Goal: Task Accomplishment & Management: Use online tool/utility

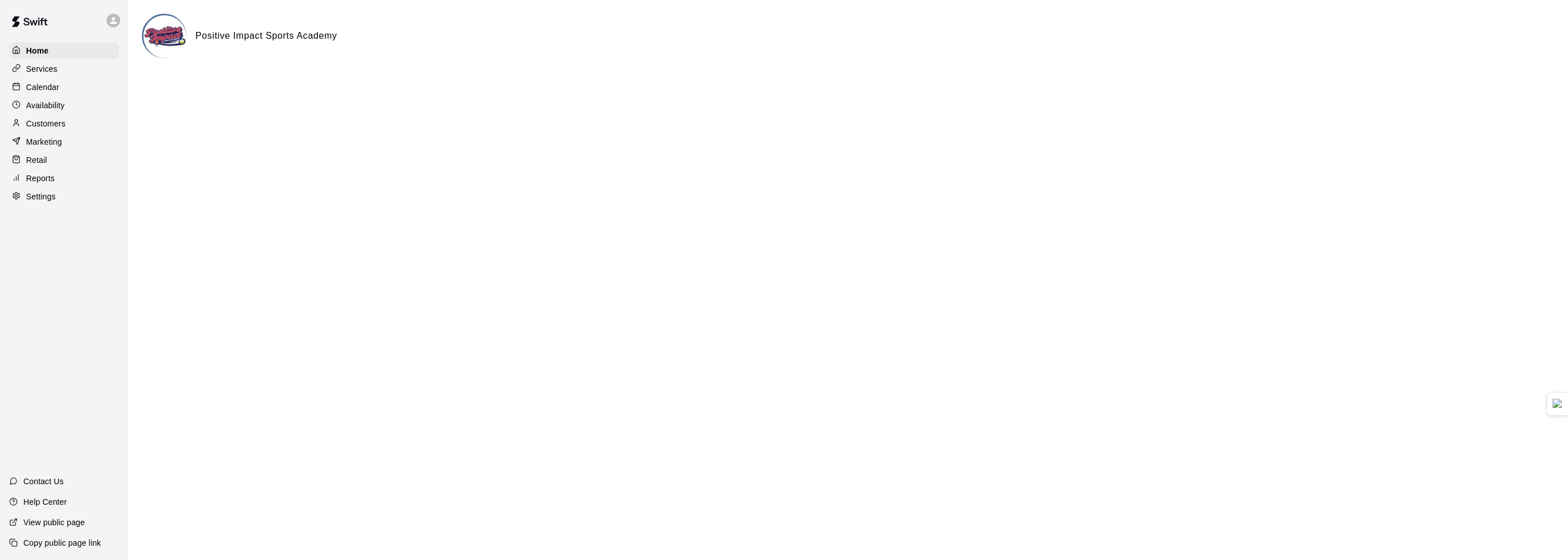
click at [68, 74] on div "Services" at bounding box center [64, 69] width 110 height 17
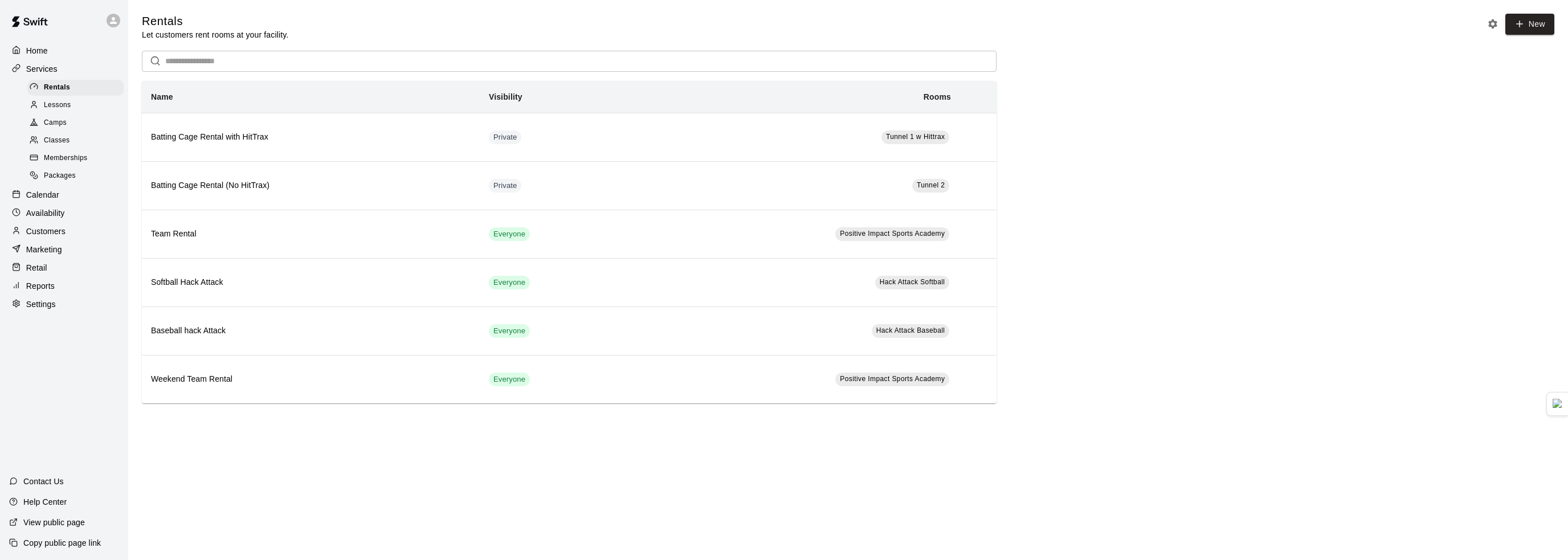
click at [73, 111] on div "Lessons" at bounding box center [75, 105] width 96 height 16
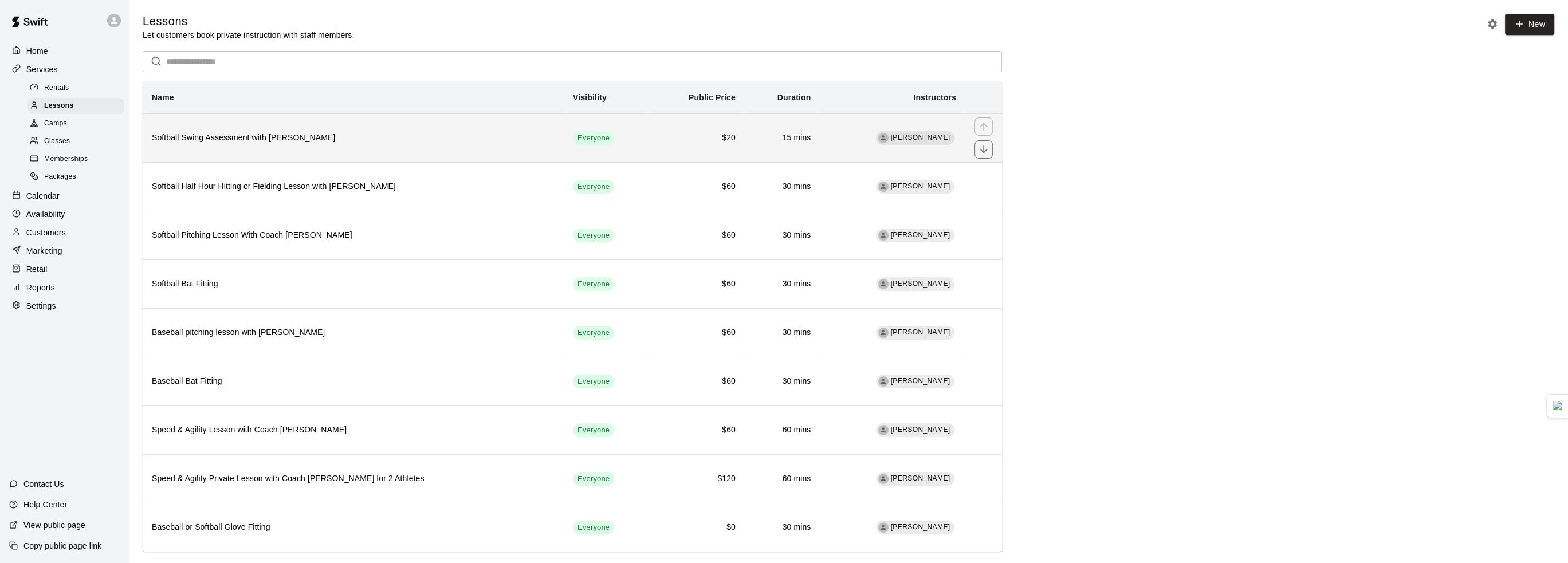
click at [461, 132] on th "Softball Swing Assessment with [PERSON_NAME]" at bounding box center [353, 137] width 421 height 49
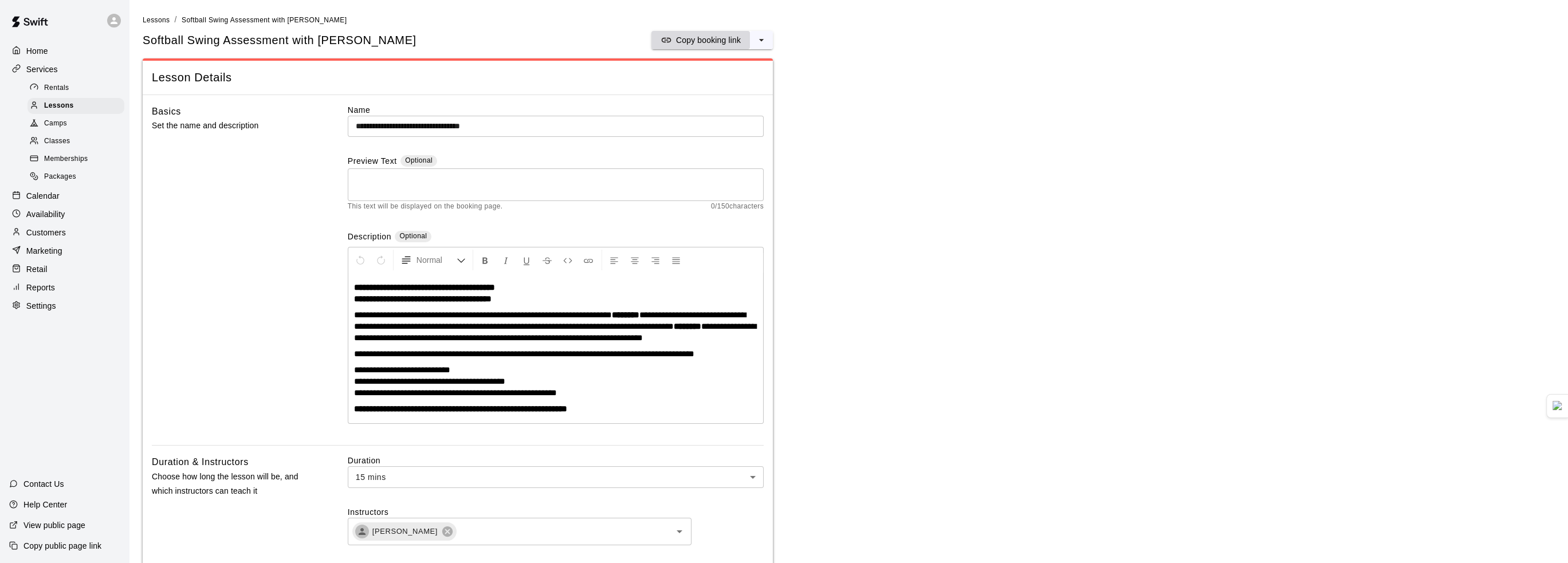
click at [711, 36] on p "Copy booking link" at bounding box center [708, 40] width 65 height 12
